Goal: Information Seeking & Learning: Check status

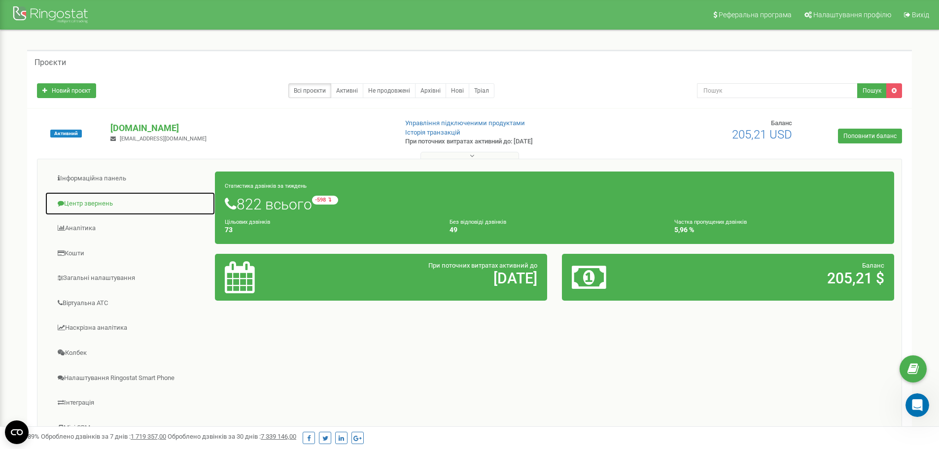
click at [113, 206] on link "Центр звернень" at bounding box center [130, 204] width 171 height 24
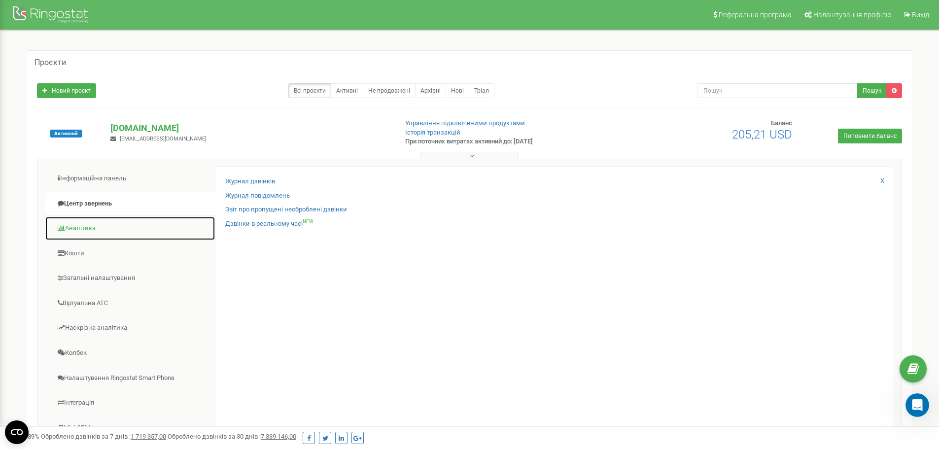
click at [74, 236] on link "Аналiтика" at bounding box center [130, 228] width 171 height 24
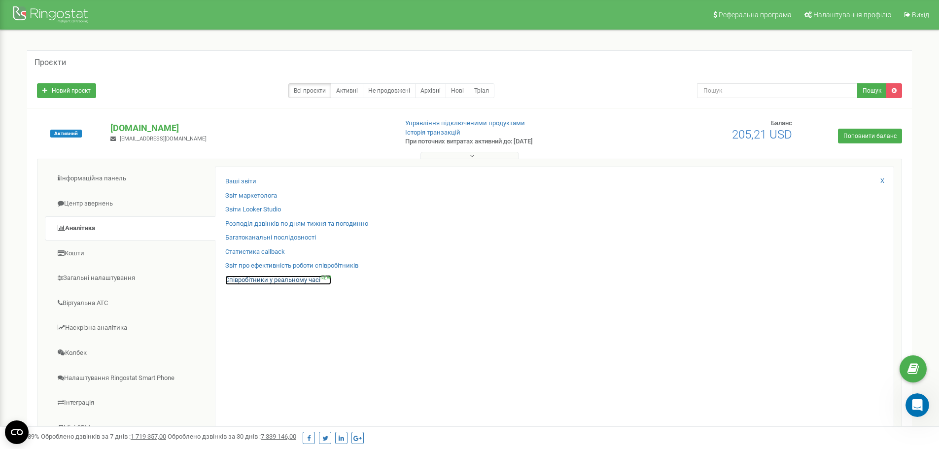
click at [253, 280] on link "Співробітники у реальному часі NEW" at bounding box center [278, 279] width 106 height 9
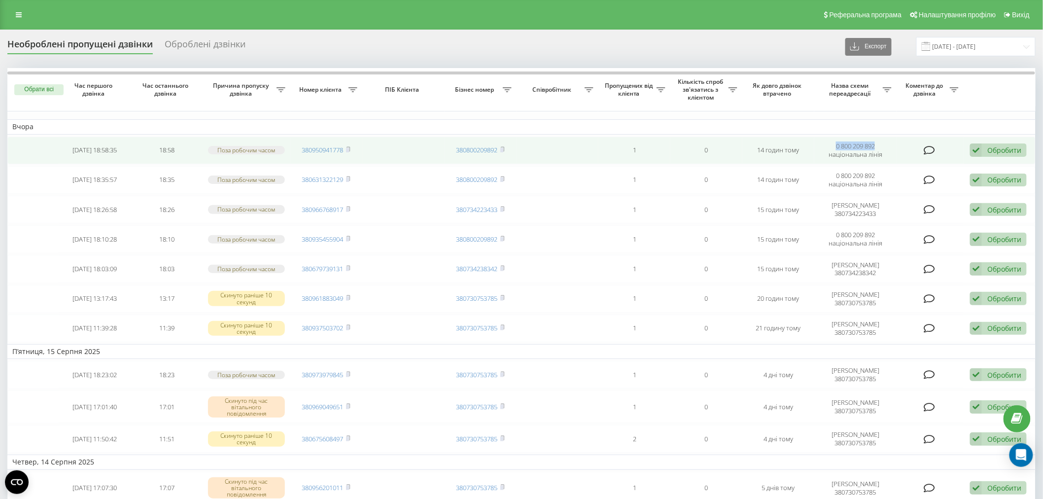
drag, startPoint x: 833, startPoint y: 145, endPoint x: 869, endPoint y: 137, distance: 36.9
click at [882, 142] on td "0 800 209 892 національна лінія" at bounding box center [855, 151] width 82 height 28
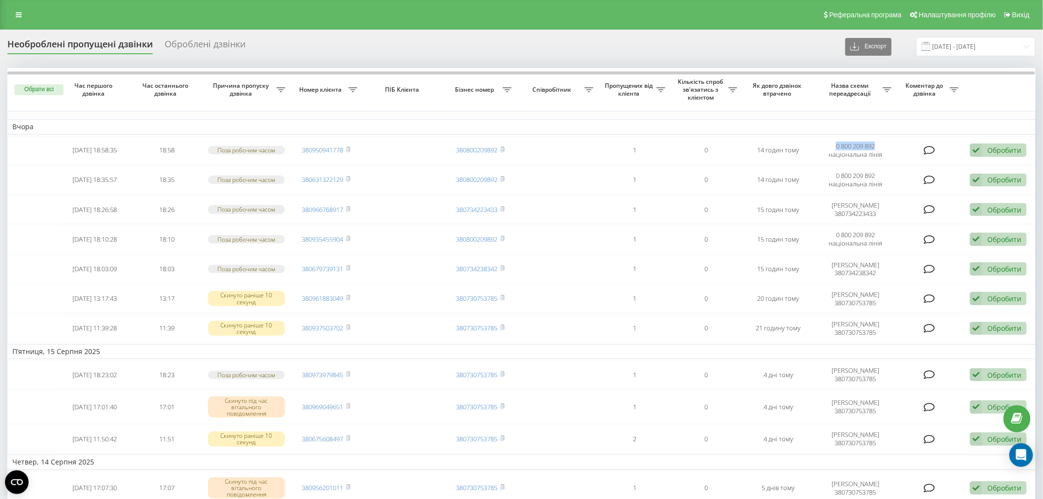
copy td "0 800 209 892"
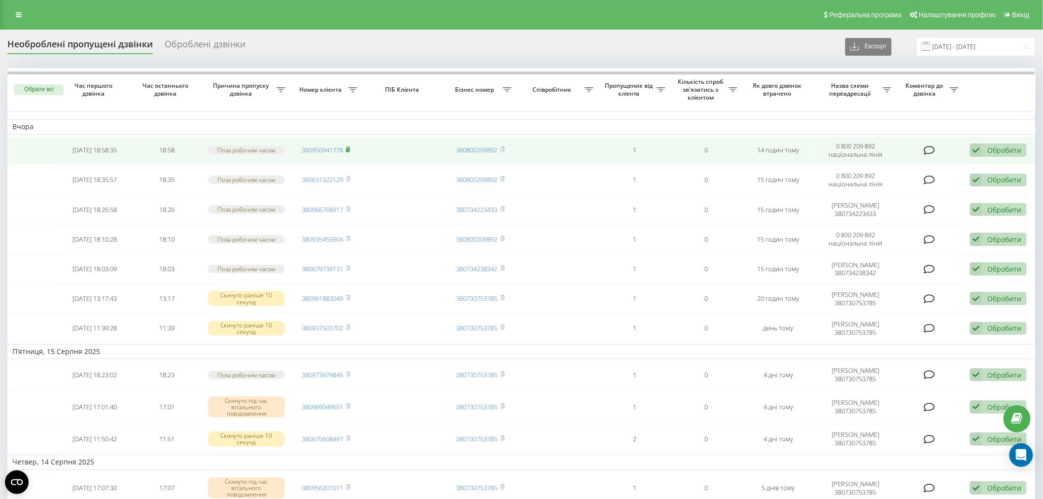
click at [349, 150] on rect at bounding box center [347, 150] width 3 height 4
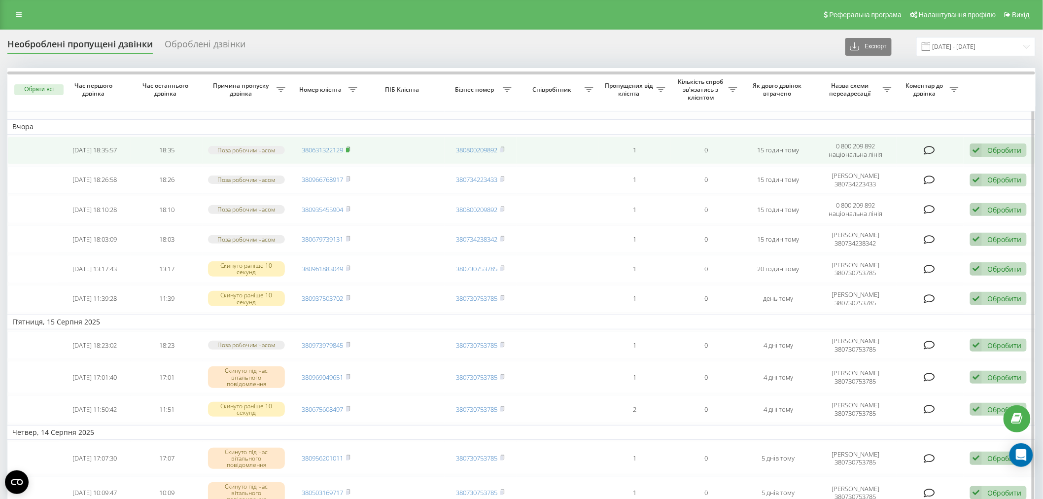
click at [349, 147] on icon at bounding box center [348, 149] width 4 height 6
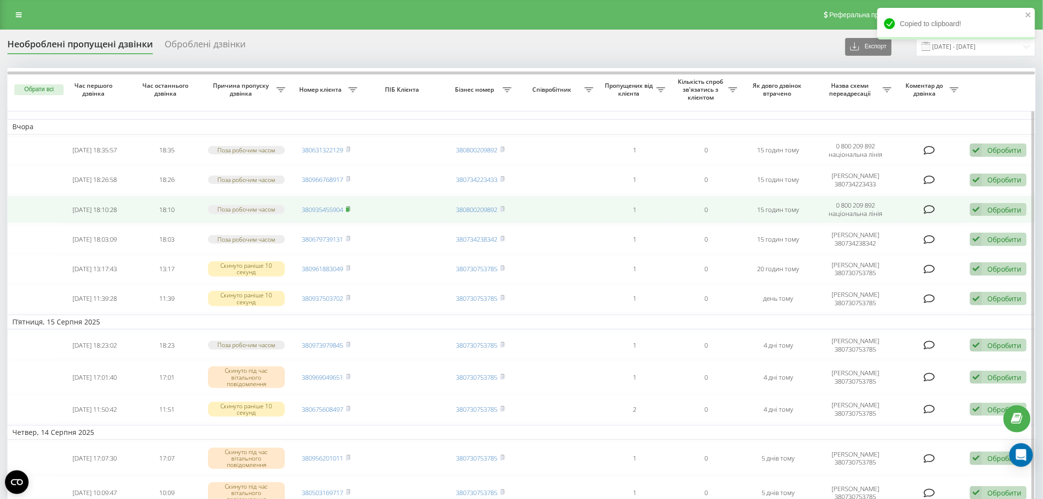
click at [350, 208] on icon at bounding box center [348, 209] width 4 height 6
